Goal: Task Accomplishment & Management: Complete application form

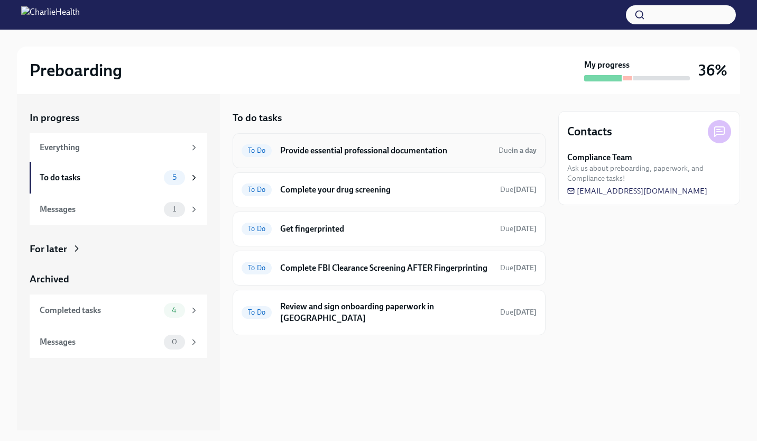
click at [307, 156] on h6 "Provide essential professional documentation" at bounding box center [385, 151] width 210 height 12
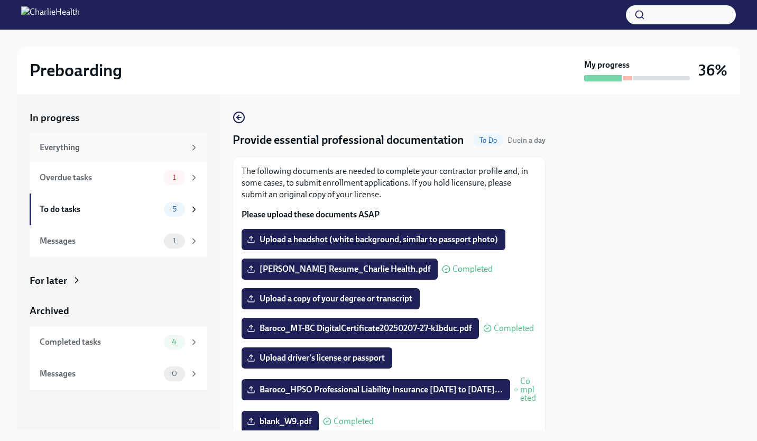
click at [125, 141] on div "Everything" at bounding box center [119, 147] width 178 height 29
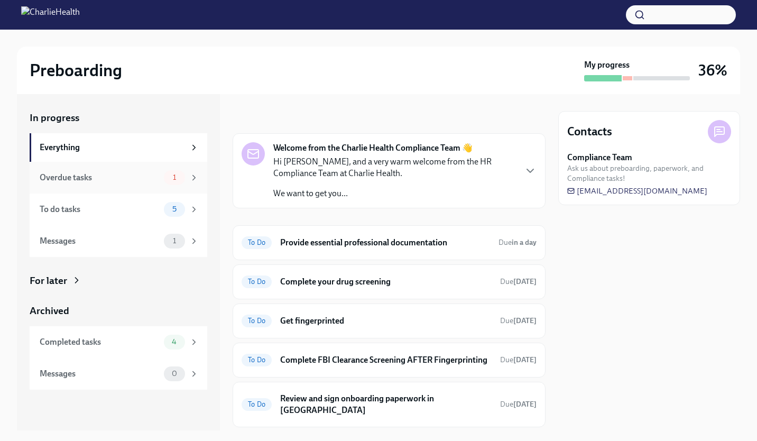
click at [119, 168] on div "Overdue tasks 1" at bounding box center [119, 178] width 178 height 32
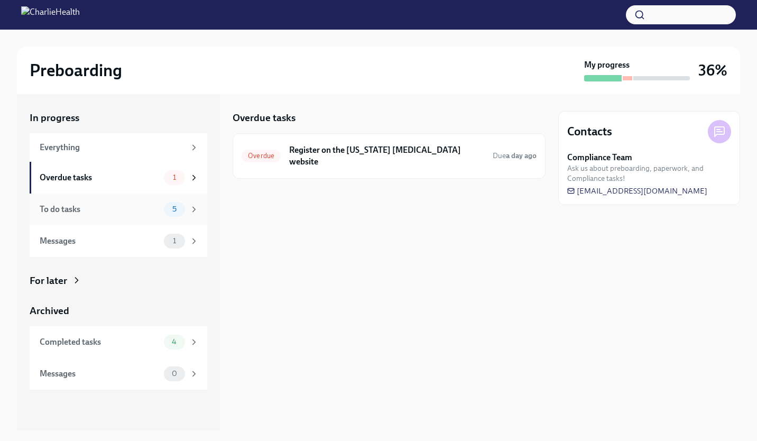
click at [146, 206] on div "To do tasks" at bounding box center [100, 210] width 120 height 12
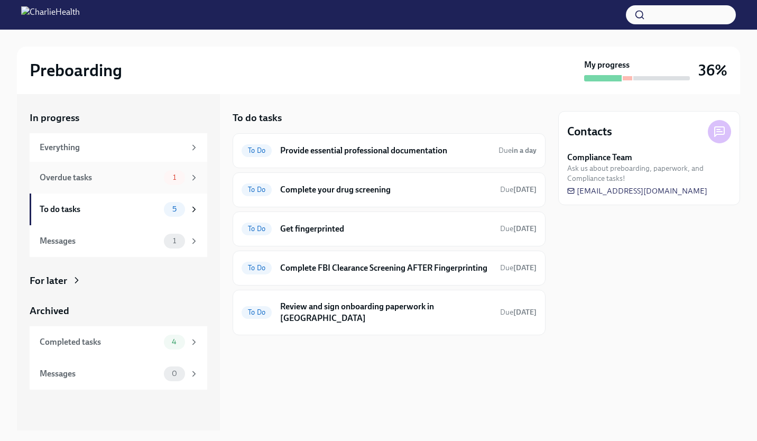
click at [154, 187] on div "Overdue tasks 1" at bounding box center [119, 178] width 178 height 32
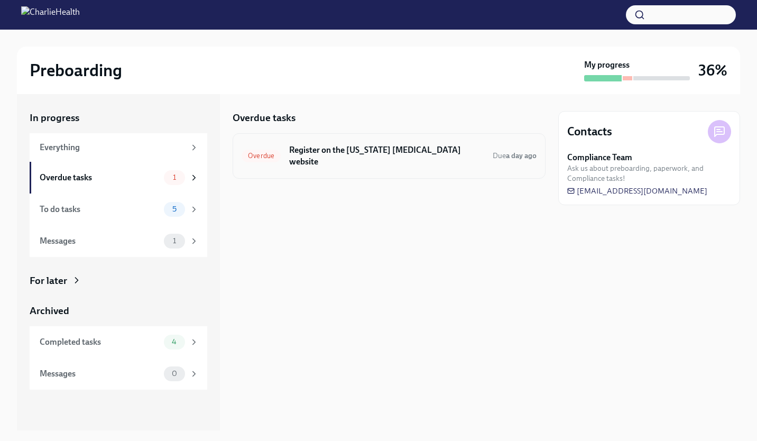
click at [336, 152] on h6 "Register on the Pennsylvania Child Abuse website" at bounding box center [386, 155] width 195 height 23
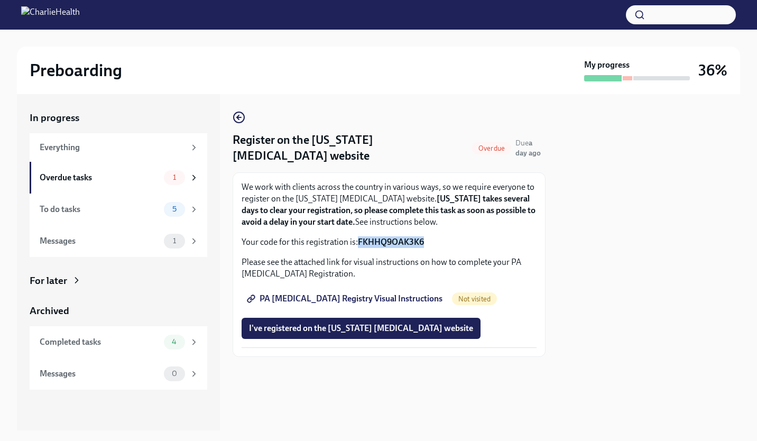
drag, startPoint x: 360, startPoint y: 240, endPoint x: 427, endPoint y: 251, distance: 68.7
click at [427, 251] on div "We work with clients across the country in various ways, so we require everyone…" at bounding box center [389, 264] width 295 height 167
copy strong "FKHHQ9OAK3K6"
click at [410, 299] on span "PA Child Abuse Registry Visual Instructions" at bounding box center [346, 298] width 194 height 11
click at [306, 326] on span "I've registered on the Pennsylvania Child Abuse website" at bounding box center [361, 328] width 224 height 11
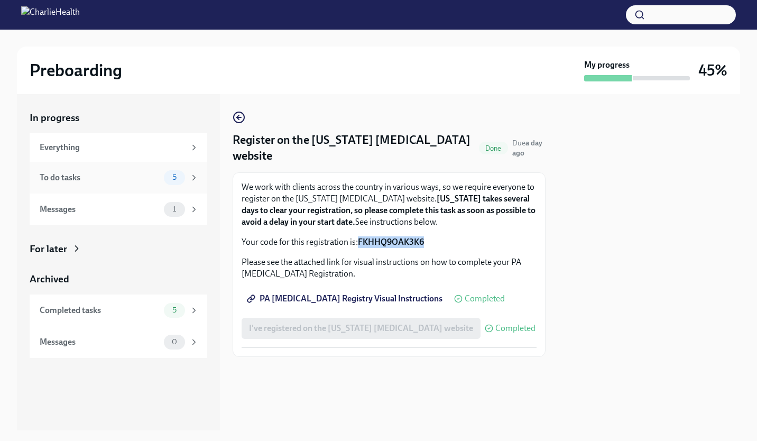
click at [157, 177] on div "To do tasks" at bounding box center [100, 178] width 120 height 12
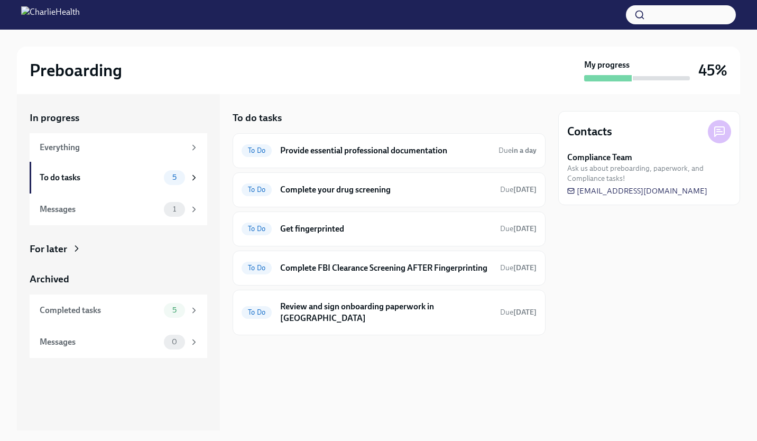
click at [444, 103] on div "To do tasks To Do Provide essential professional documentation Due in a day To …" at bounding box center [389, 262] width 313 height 336
click at [467, 86] on div "Preboarding My progress 45%" at bounding box center [378, 71] width 723 height 48
click at [426, 57] on div "Preboarding My progress 45%" at bounding box center [378, 71] width 723 height 48
